Goal: Task Accomplishment & Management: Use online tool/utility

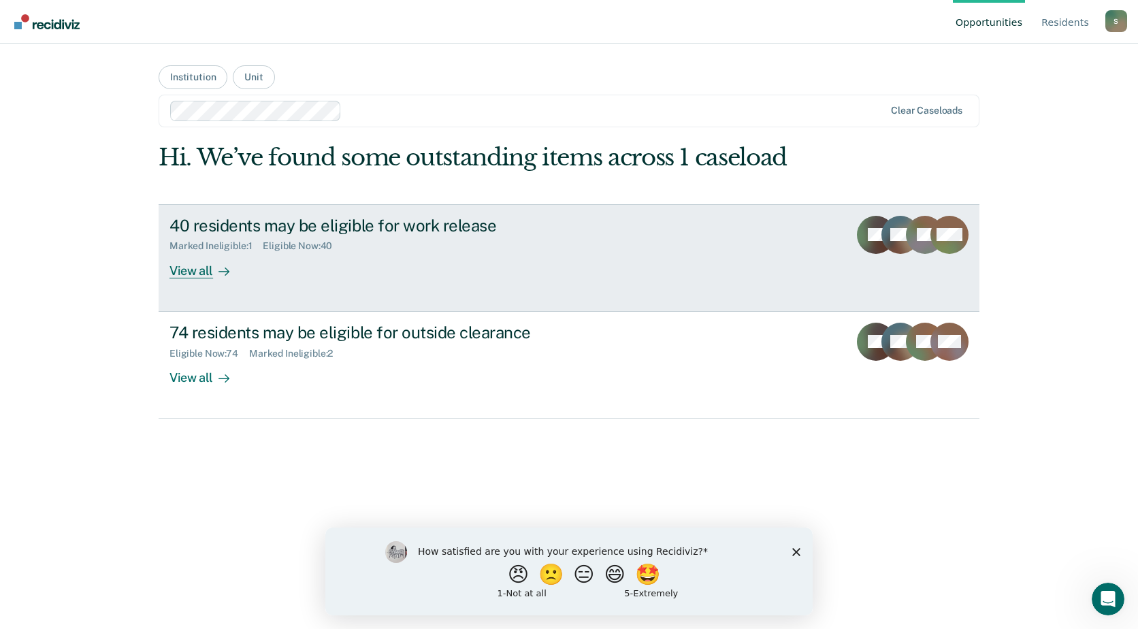
click at [208, 269] on div "View all" at bounding box center [207, 265] width 76 height 27
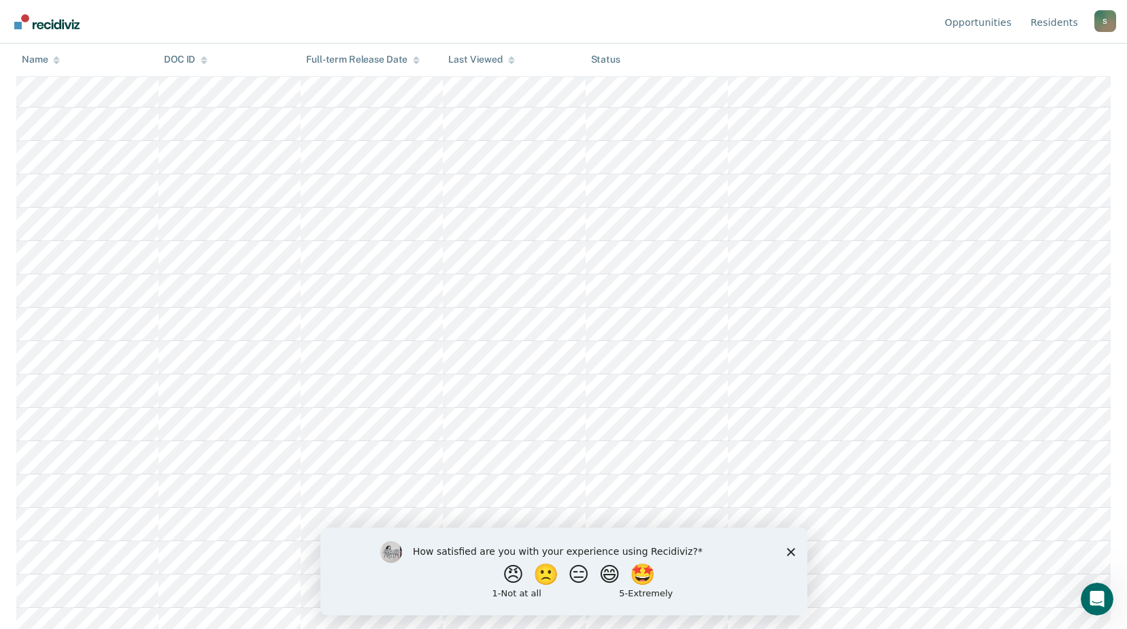
scroll to position [816, 0]
click at [791, 546] on div "How satisfied are you with your experience using Recidiviz? 😠 🙁 😑 😄 🤩 1 - Not a…" at bounding box center [563, 571] width 487 height 88
click at [791, 550] on polygon "Close survey" at bounding box center [791, 551] width 8 height 8
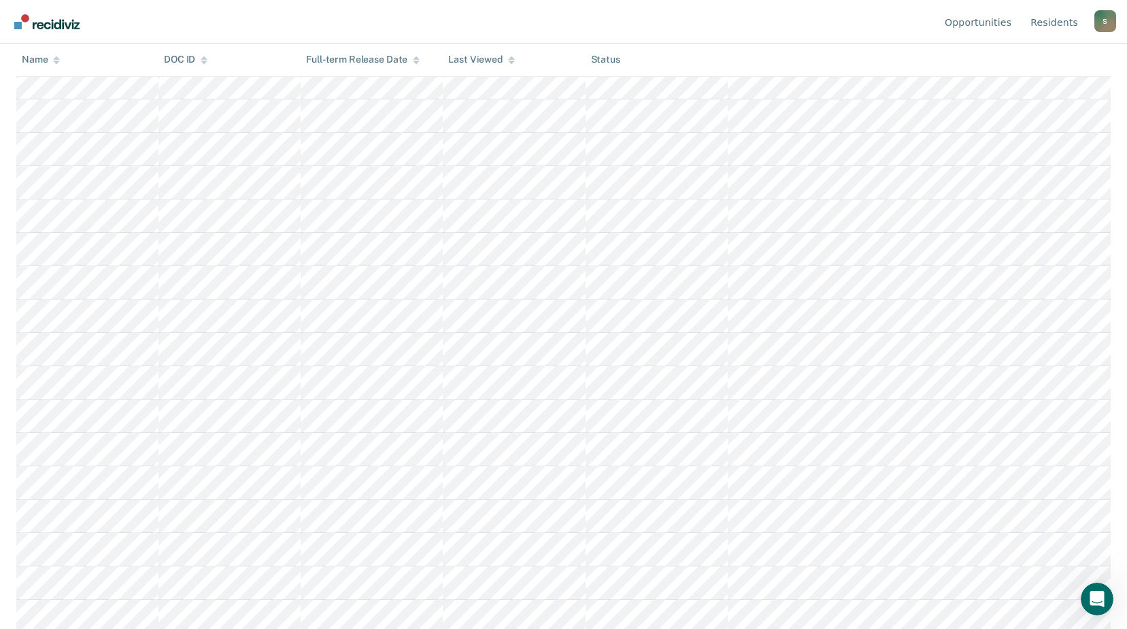
scroll to position [987, 0]
